Goal: Task Accomplishment & Management: Use online tool/utility

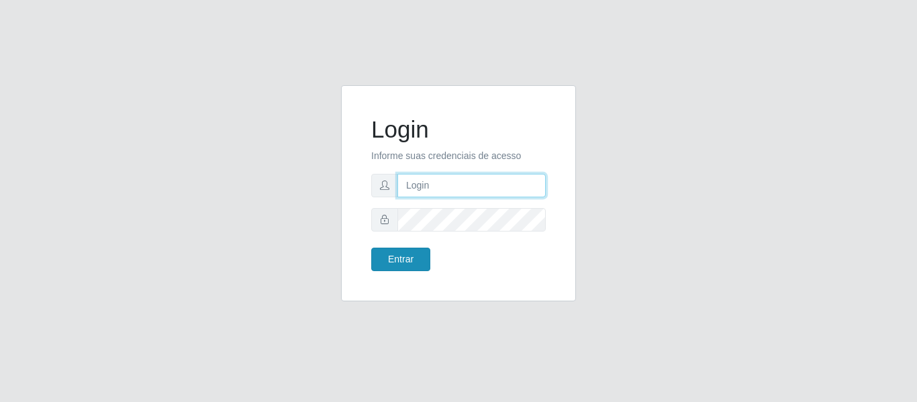
type input "camila@edilicya"
click at [419, 260] on button "Entrar" at bounding box center [400, 259] width 59 height 23
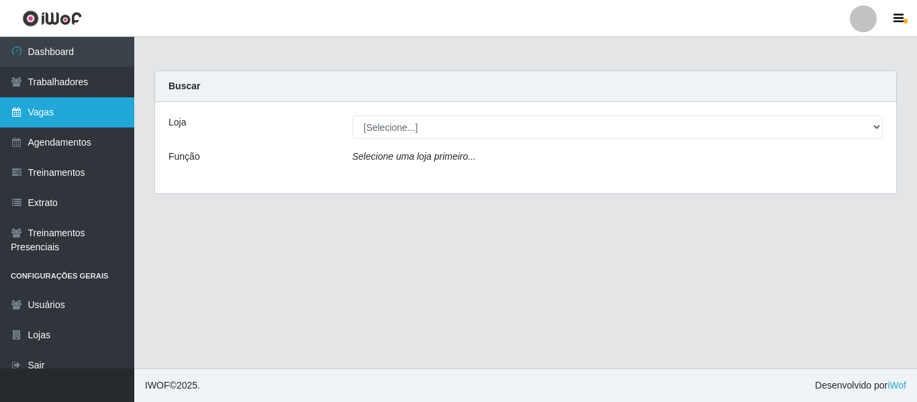
click at [85, 113] on link "Vagas" at bounding box center [67, 112] width 134 height 30
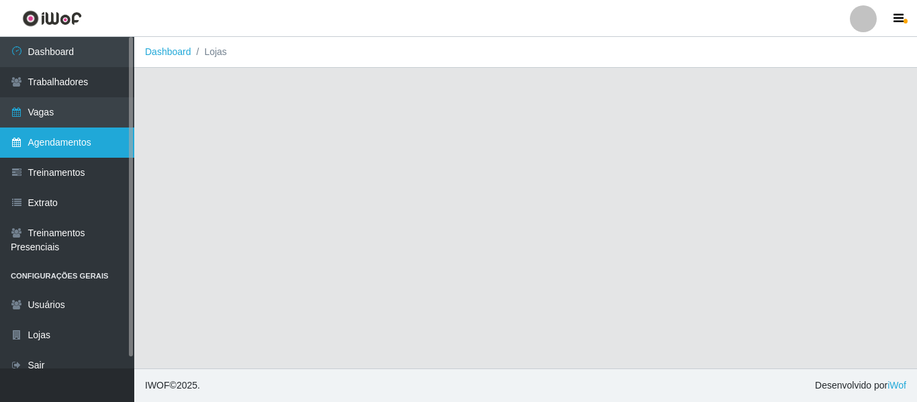
click at [80, 137] on link "Agendamentos" at bounding box center [67, 143] width 134 height 30
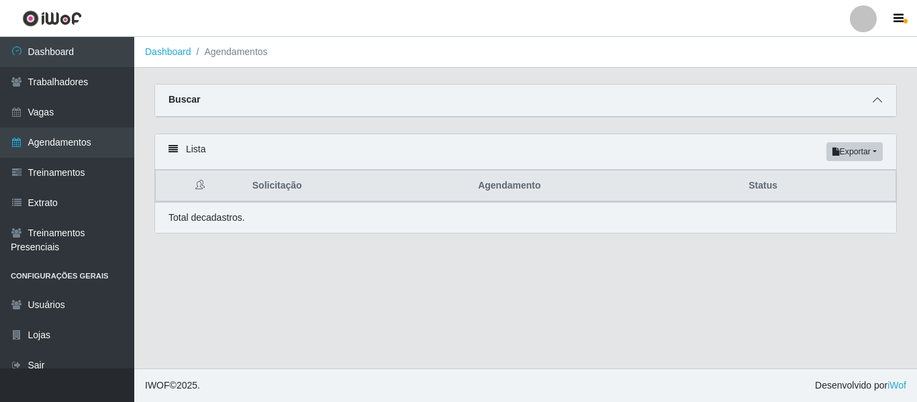
click at [879, 105] on icon at bounding box center [876, 99] width 9 height 9
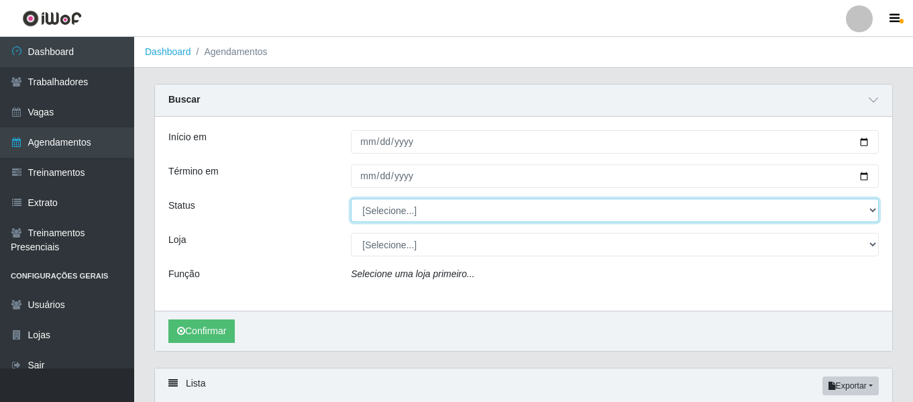
click at [410, 209] on select "[Selecione...] AGENDADO AGUARDANDO LIBERAR EM ANDAMENTO EM REVISÃO FINALIZADO C…" at bounding box center [615, 210] width 528 height 23
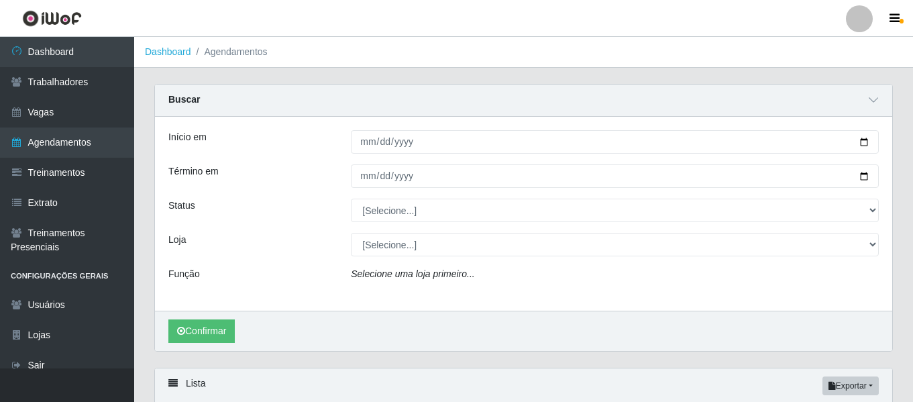
click at [291, 181] on div "Término em" at bounding box center [249, 175] width 183 height 23
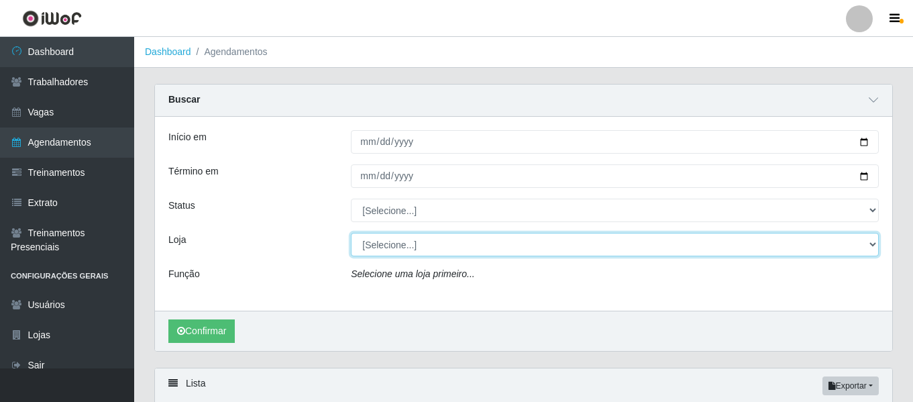
click at [406, 245] on select "[Selecione...] Edilicya Supermercado" at bounding box center [615, 244] width 528 height 23
select select "460"
click at [351, 234] on select "[Selecione...] Edilicya Supermercado" at bounding box center [615, 244] width 528 height 23
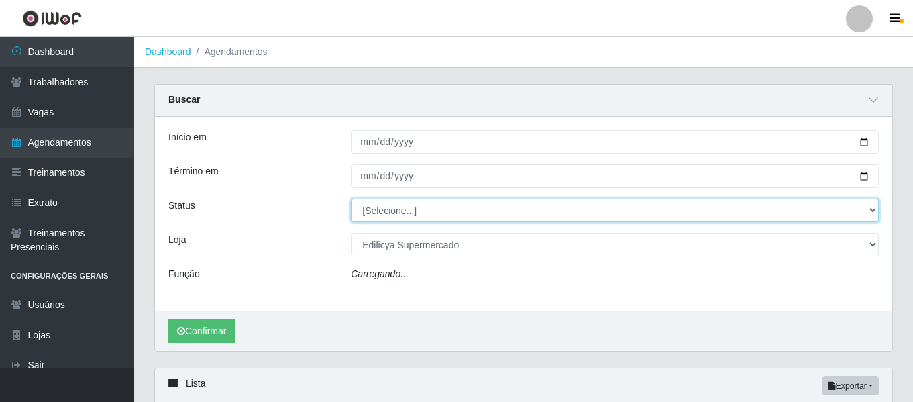
click at [414, 210] on select "[Selecione...] AGENDADO AGUARDANDO LIBERAR EM ANDAMENTO EM REVISÃO FINALIZADO C…" at bounding box center [615, 210] width 528 height 23
select select "FINALIZADO"
click at [351, 199] on select "[Selecione...] AGENDADO AGUARDANDO LIBERAR EM ANDAMENTO EM REVISÃO FINALIZADO C…" at bounding box center [615, 210] width 528 height 23
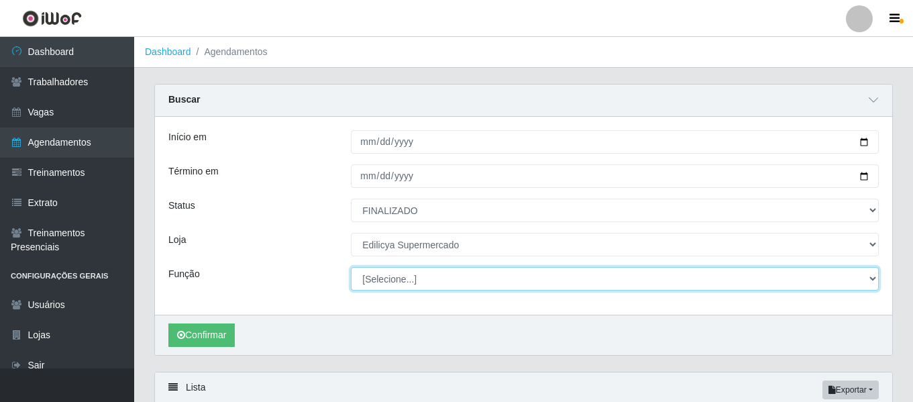
click at [420, 281] on select "[Selecione...] ASG ASG + ASG ++ Auxiliar de Estacionamento Auxiliar de Estacion…" at bounding box center [615, 278] width 528 height 23
select select "72"
click at [351, 268] on select "[Selecione...] ASG ASG + ASG ++ Auxiliar de Estacionamento Auxiliar de Estacion…" at bounding box center [615, 278] width 528 height 23
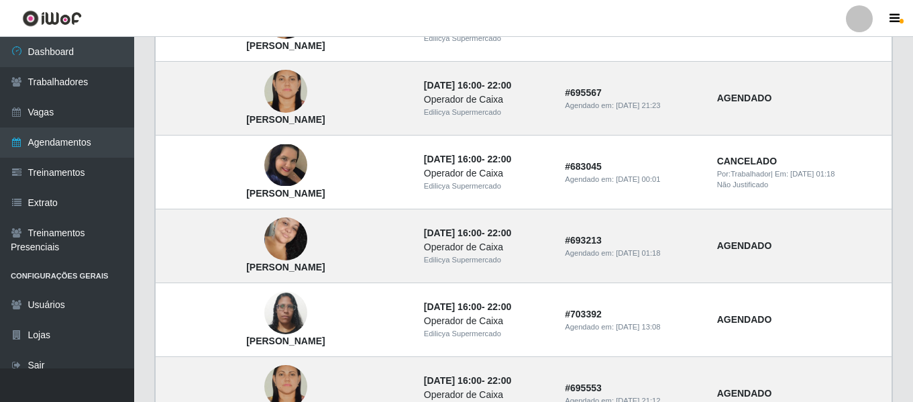
scroll to position [1238, 0]
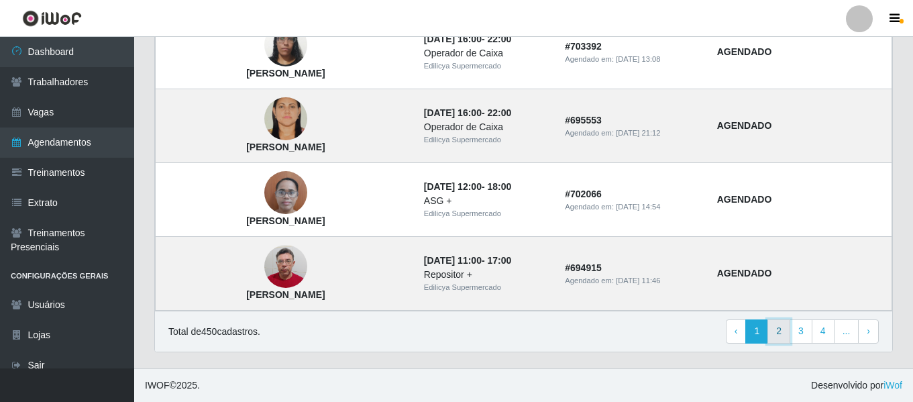
click at [783, 340] on link "2" at bounding box center [779, 331] width 23 height 24
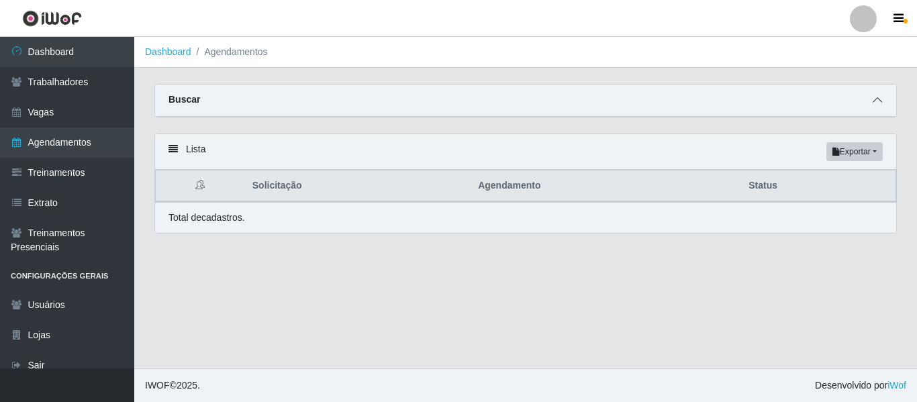
click at [878, 102] on icon at bounding box center [876, 99] width 9 height 9
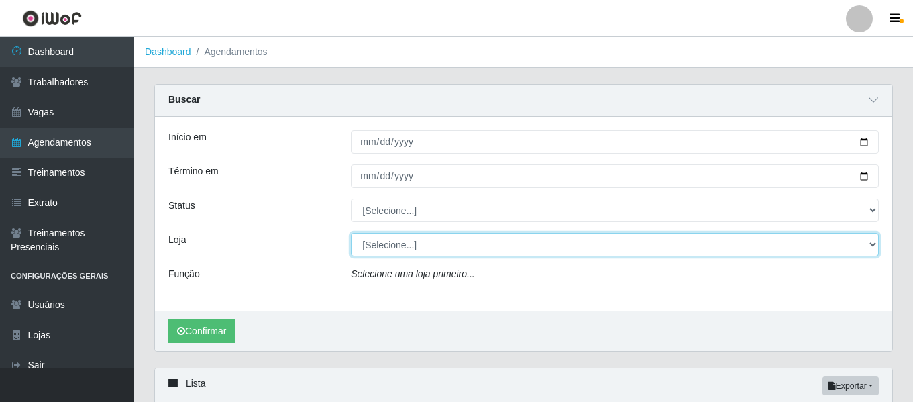
click at [426, 238] on select "[Selecione...] Edilicya Supermercado" at bounding box center [615, 244] width 528 height 23
select select "460"
click at [351, 234] on select "[Selecione...] Edilicya Supermercado" at bounding box center [615, 244] width 528 height 23
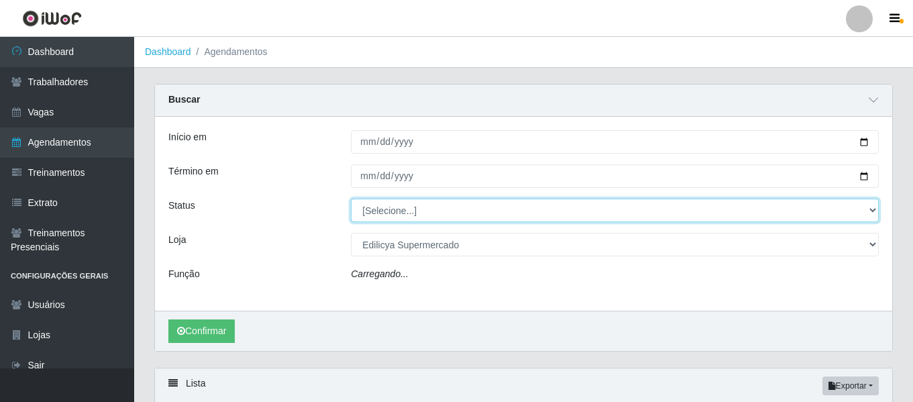
click at [407, 202] on select "[Selecione...] AGENDADO AGUARDANDO LIBERAR EM ANDAMENTO EM REVISÃO FINALIZADO C…" at bounding box center [615, 210] width 528 height 23
select select "FINALIZADO"
click at [351, 199] on select "[Selecione...] AGENDADO AGUARDANDO LIBERAR EM ANDAMENTO EM REVISÃO FINALIZADO C…" at bounding box center [615, 210] width 528 height 23
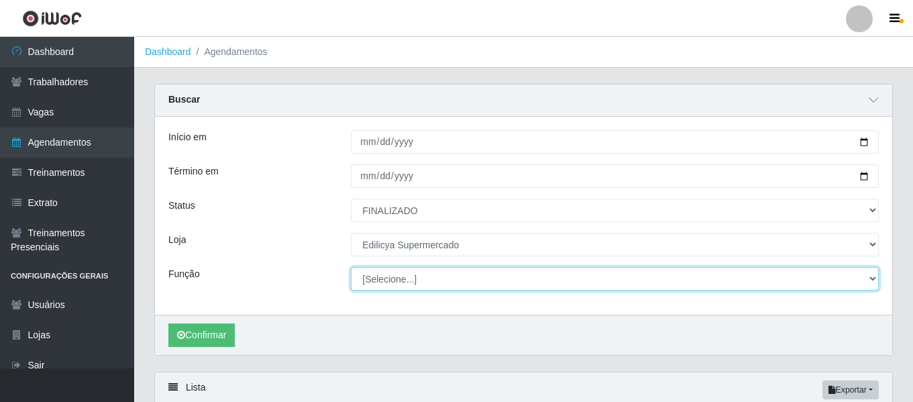
click at [417, 277] on select "[Selecione...] ASG ASG + ASG ++ Auxiliar de Estacionamento Auxiliar de Estacion…" at bounding box center [615, 278] width 528 height 23
select select "72"
click at [351, 268] on select "[Selecione...] ASG ASG + ASG ++ Auxiliar de Estacionamento Auxiliar de Estacion…" at bounding box center [615, 278] width 528 height 23
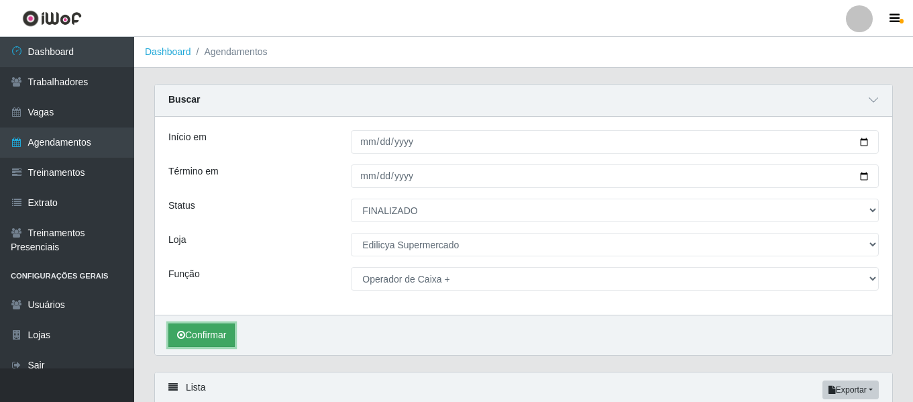
click at [195, 340] on button "Confirmar" at bounding box center [201, 334] width 66 height 23
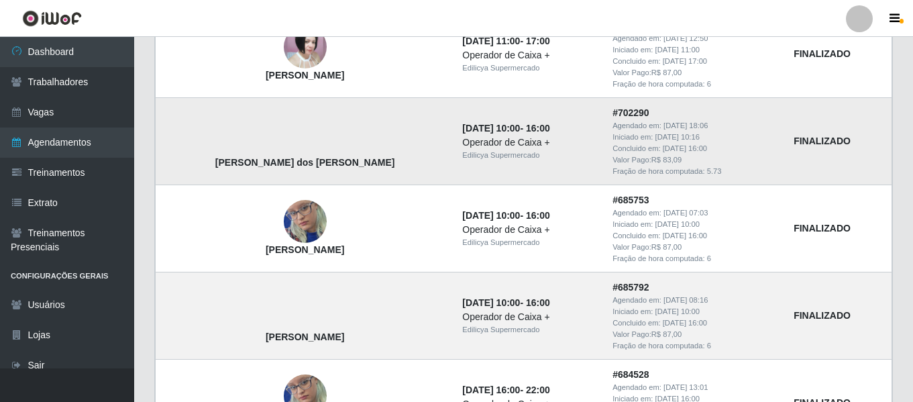
scroll to position [476, 0]
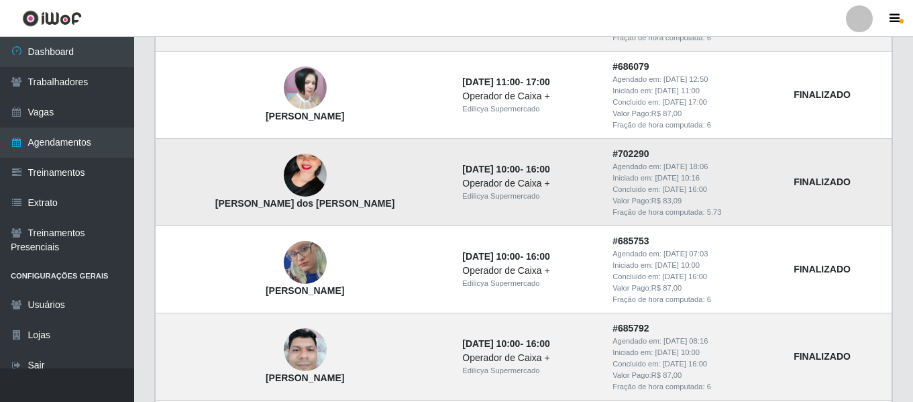
click at [284, 176] on img at bounding box center [305, 175] width 43 height 77
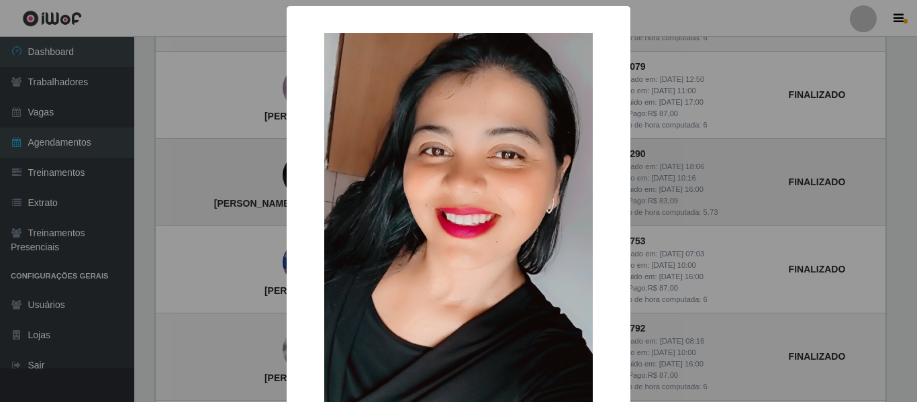
click at [270, 176] on div "× [PERSON_NAME] dos [PERSON_NAME] OK Cancel" at bounding box center [458, 201] width 917 height 402
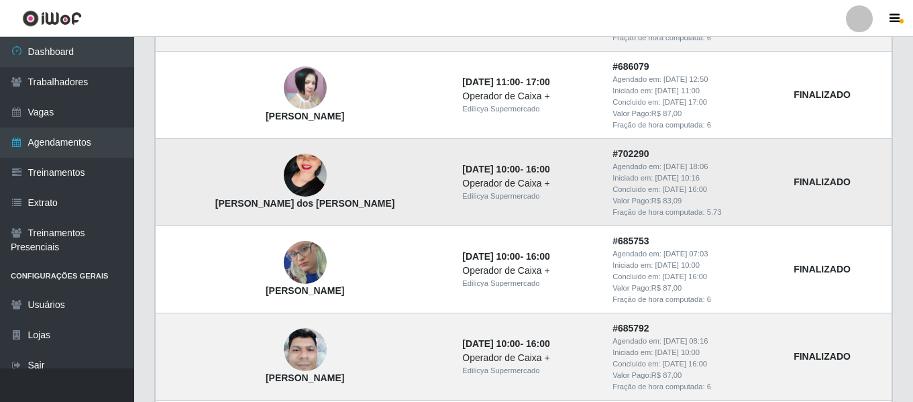
click at [284, 176] on img at bounding box center [305, 175] width 43 height 77
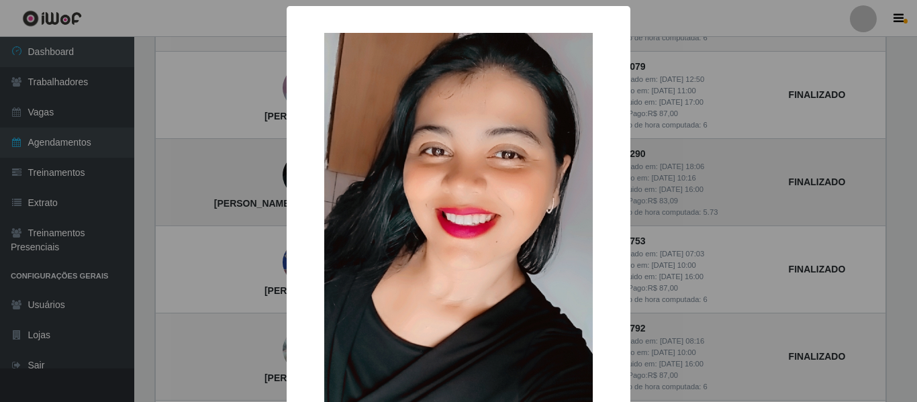
click at [259, 176] on div "× [PERSON_NAME] dos [PERSON_NAME] OK Cancel" at bounding box center [458, 201] width 917 height 402
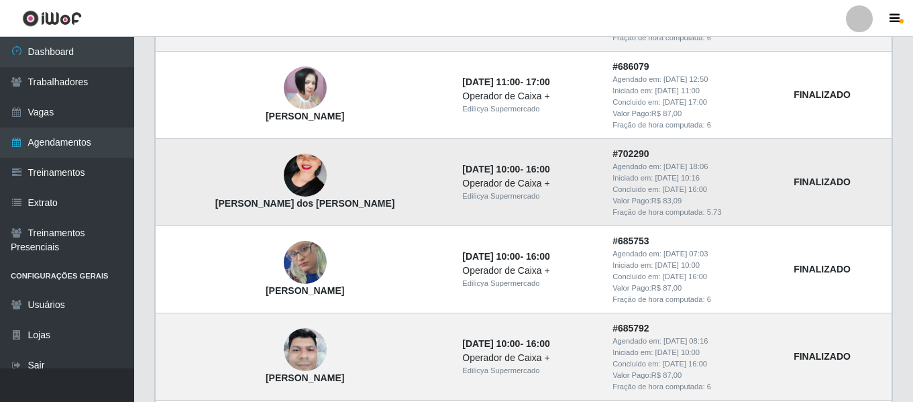
click at [284, 180] on img at bounding box center [305, 175] width 43 height 77
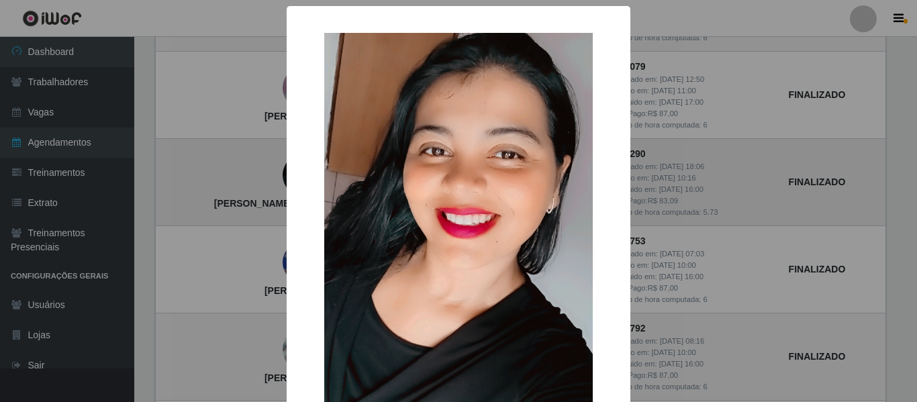
click at [277, 180] on div "× [PERSON_NAME] dos [PERSON_NAME] OK Cancel" at bounding box center [458, 201] width 917 height 402
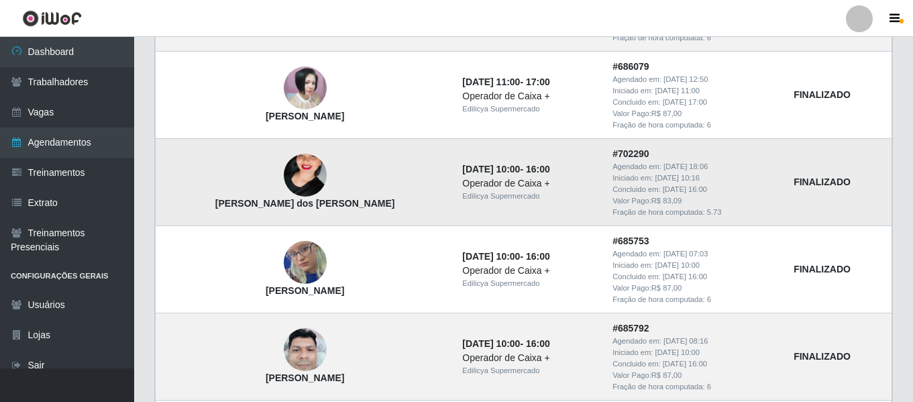
click at [284, 180] on img at bounding box center [305, 175] width 43 height 77
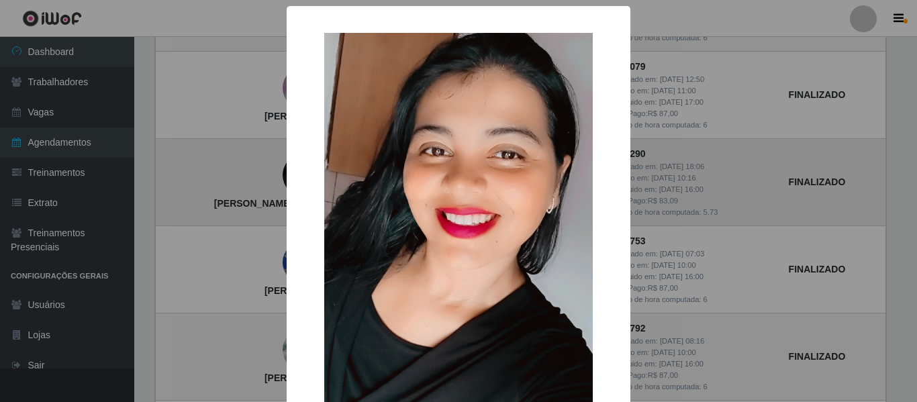
click at [277, 180] on div "× [PERSON_NAME] dos [PERSON_NAME] OK Cancel" at bounding box center [458, 201] width 917 height 402
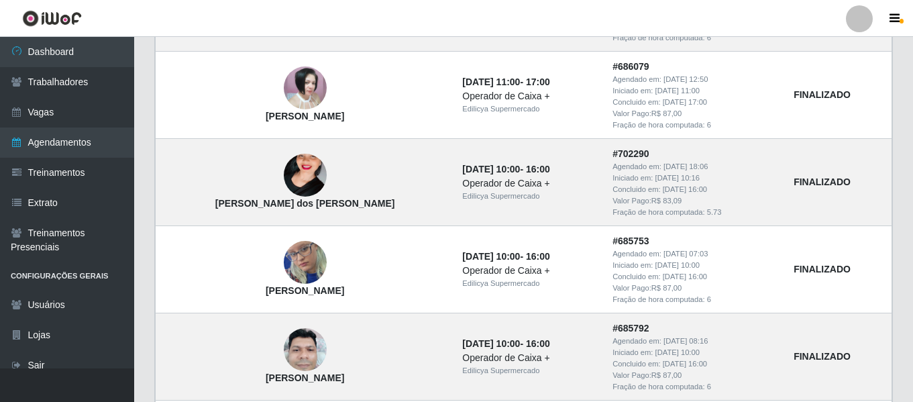
click at [306, 30] on header "Perfil Alterar Senha Sair" at bounding box center [456, 18] width 913 height 37
drag, startPoint x: 326, startPoint y: 204, endPoint x: 216, endPoint y: 208, distance: 110.1
click at [216, 208] on td "[PERSON_NAME] dos [PERSON_NAME]" at bounding box center [305, 182] width 299 height 87
copy strong "[PERSON_NAME] dos [PERSON_NAME]"
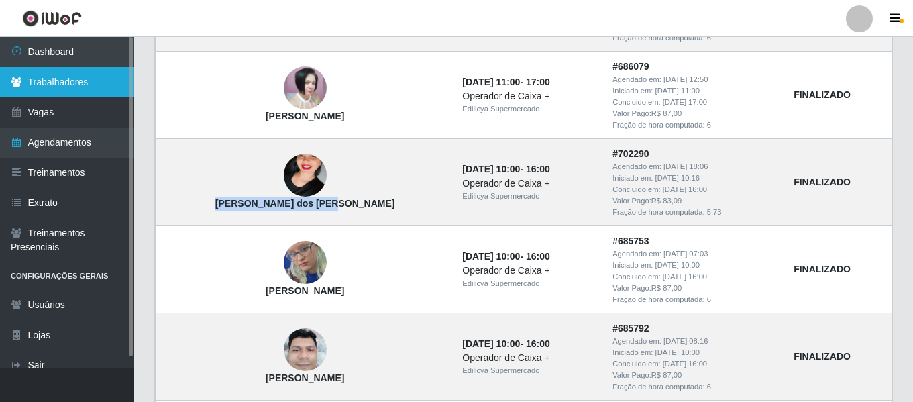
click at [66, 87] on link "Trabalhadores" at bounding box center [67, 82] width 134 height 30
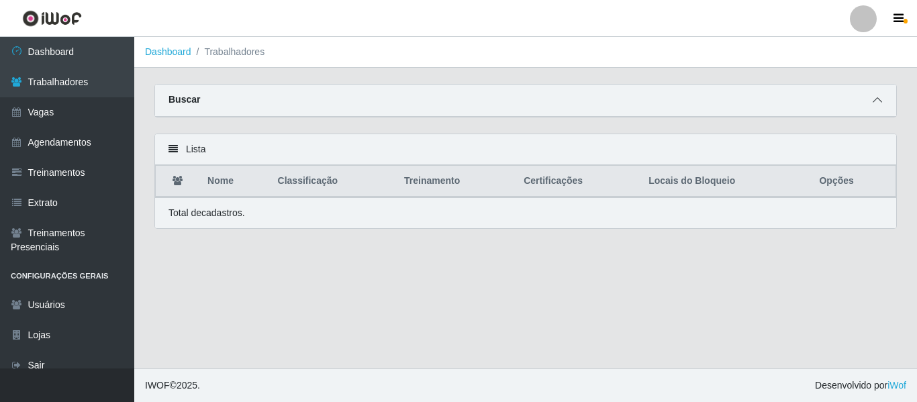
click at [880, 104] on icon at bounding box center [876, 99] width 9 height 9
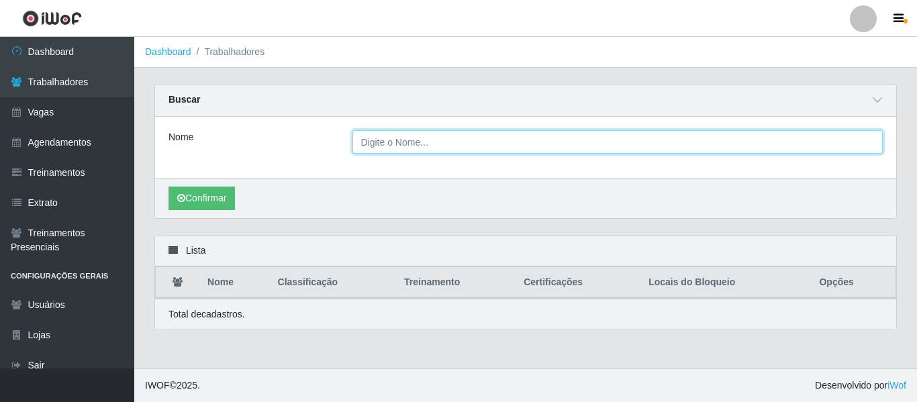
click at [507, 148] on input "Nome" at bounding box center [617, 141] width 531 height 23
paste input "[PERSON_NAME] dos [PERSON_NAME]"
type input "[PERSON_NAME] dos [PERSON_NAME]"
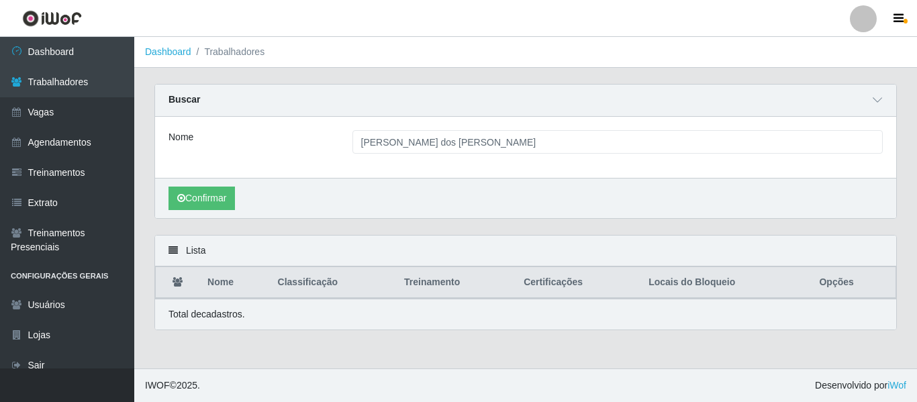
click at [246, 205] on div "Confirmar" at bounding box center [525, 198] width 741 height 40
click at [231, 201] on button "Confirmar" at bounding box center [201, 198] width 66 height 23
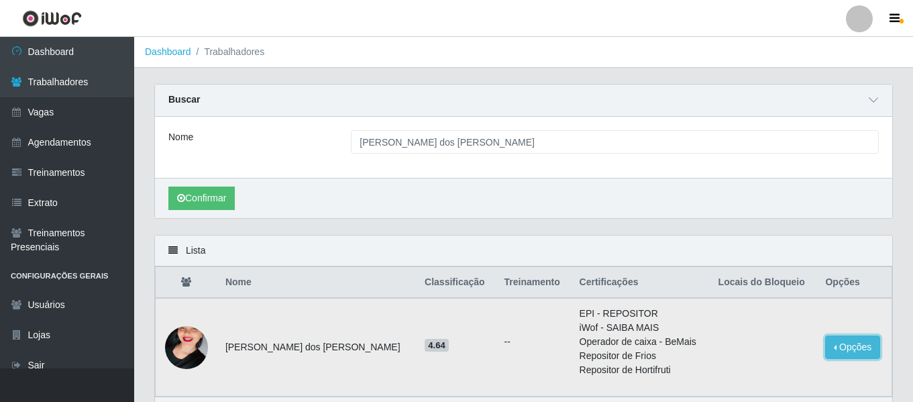
click at [834, 344] on button "Opções" at bounding box center [853, 347] width 55 height 23
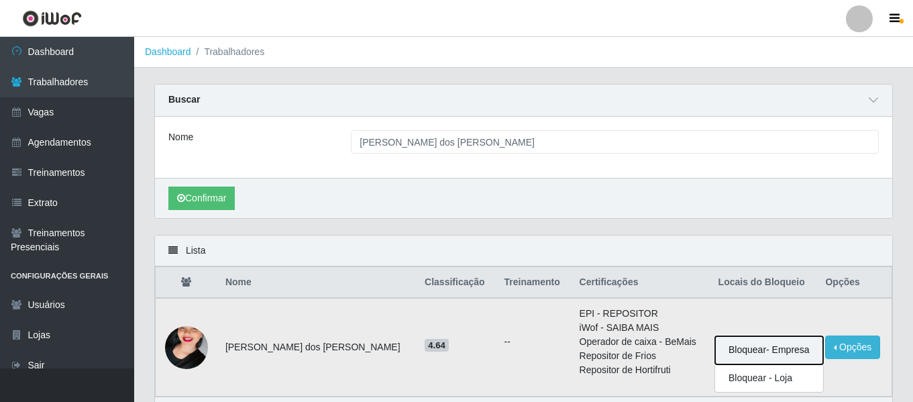
click at [762, 355] on button "Bloquear - Empresa" at bounding box center [769, 350] width 108 height 28
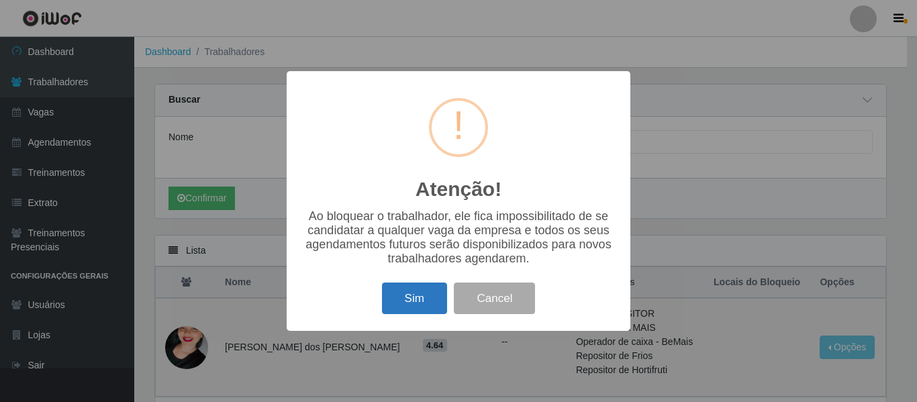
click at [417, 293] on button "Sim" at bounding box center [414, 299] width 65 height 32
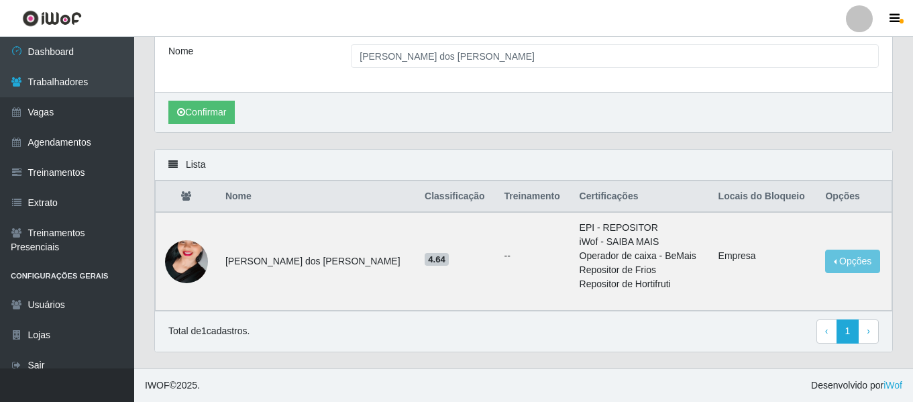
scroll to position [87, 0]
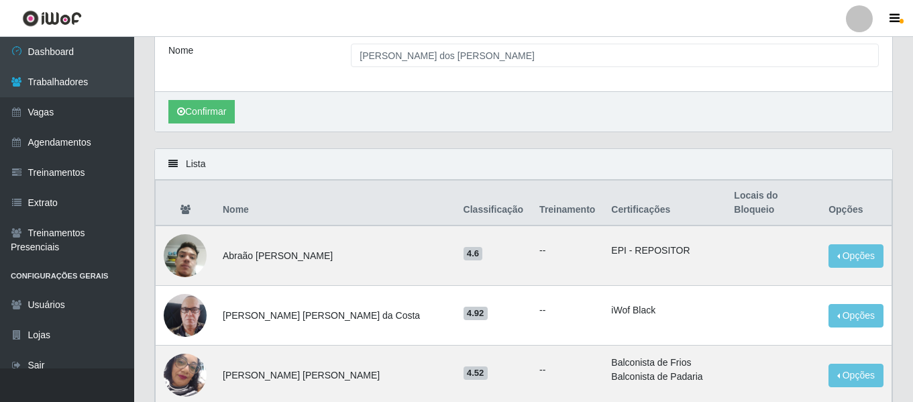
click at [249, 50] on div "Nome" at bounding box center [249, 55] width 183 height 23
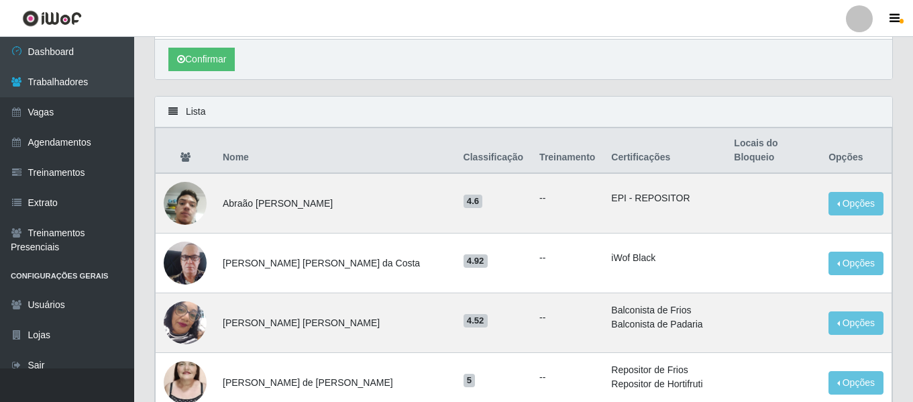
scroll to position [0, 0]
